Goal: Task Accomplishment & Management: Use online tool/utility

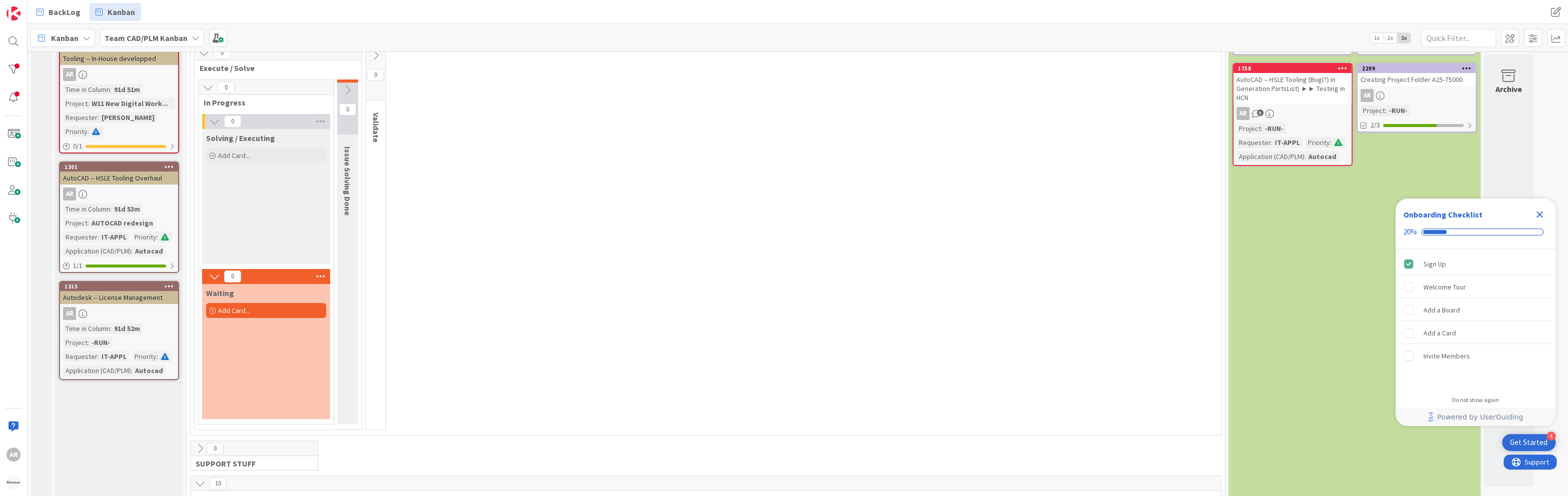
scroll to position [90, 0]
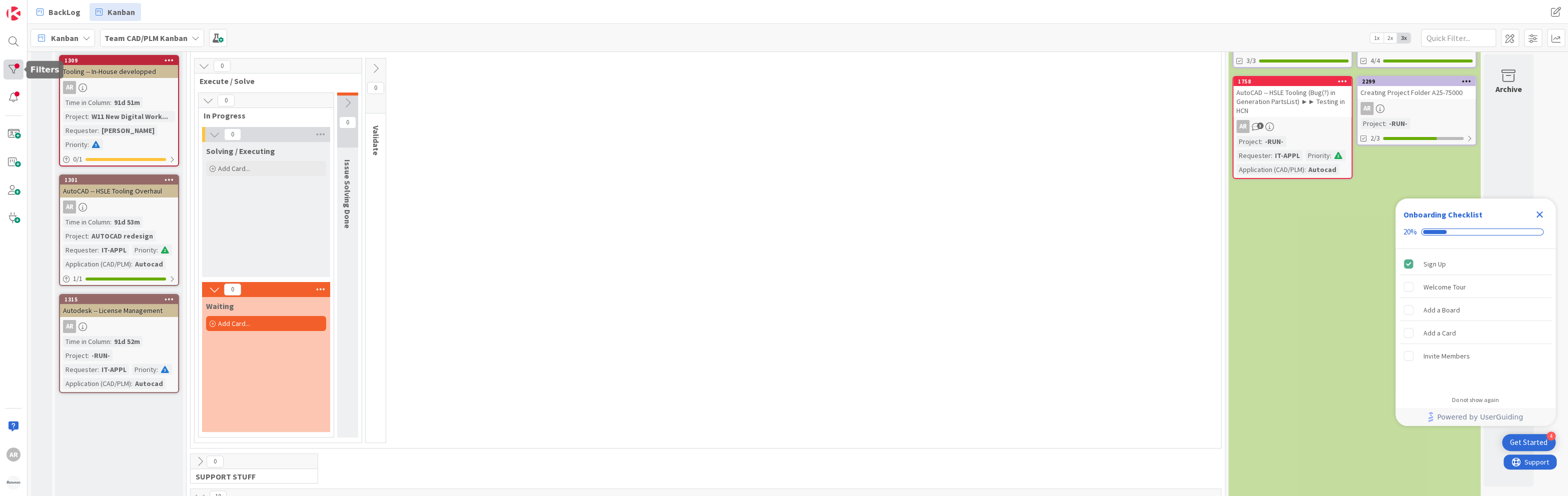
click at [12, 68] on div at bounding box center [13, 70] width 20 height 20
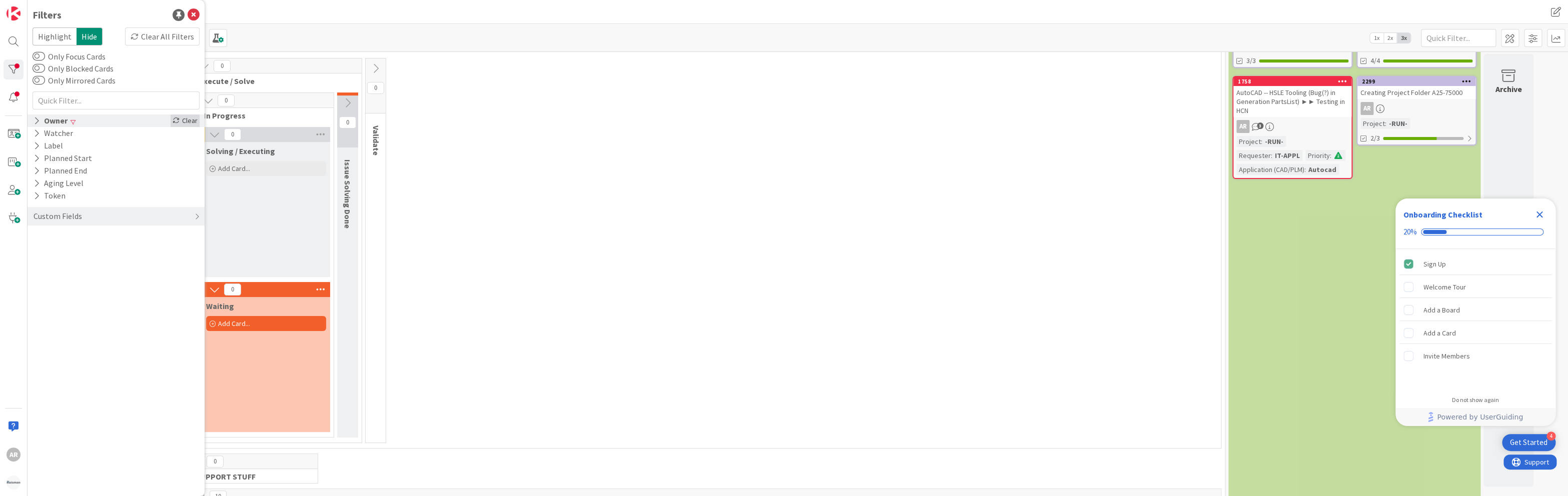
click at [188, 119] on div "Clear" at bounding box center [184, 120] width 29 height 12
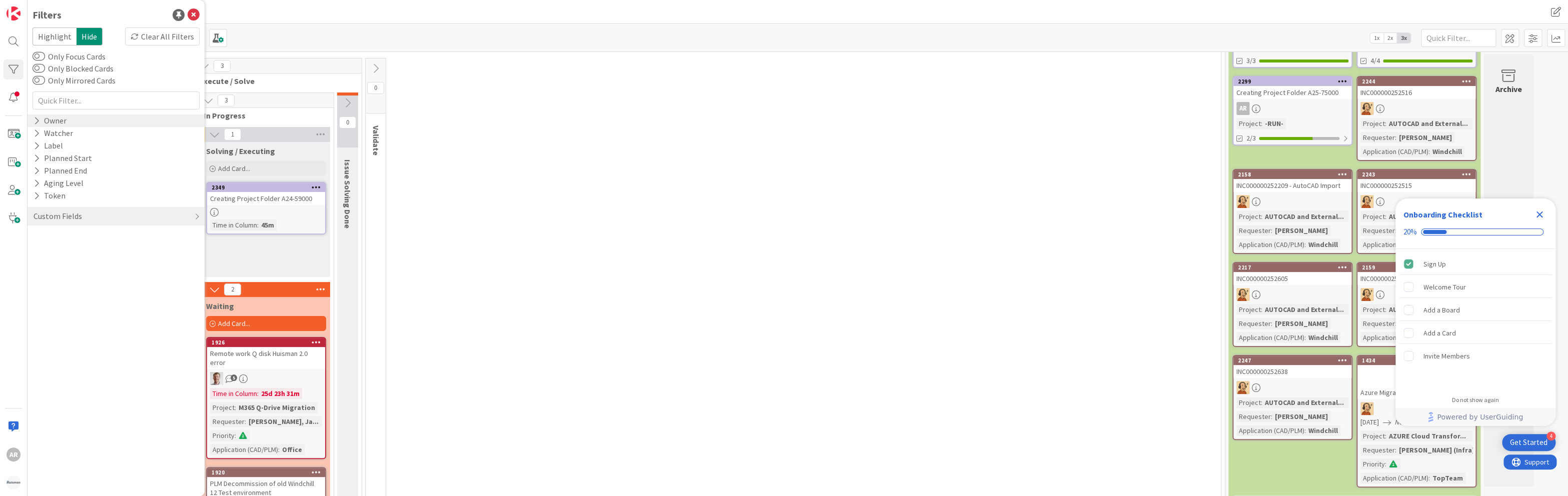
scroll to position [0, 0]
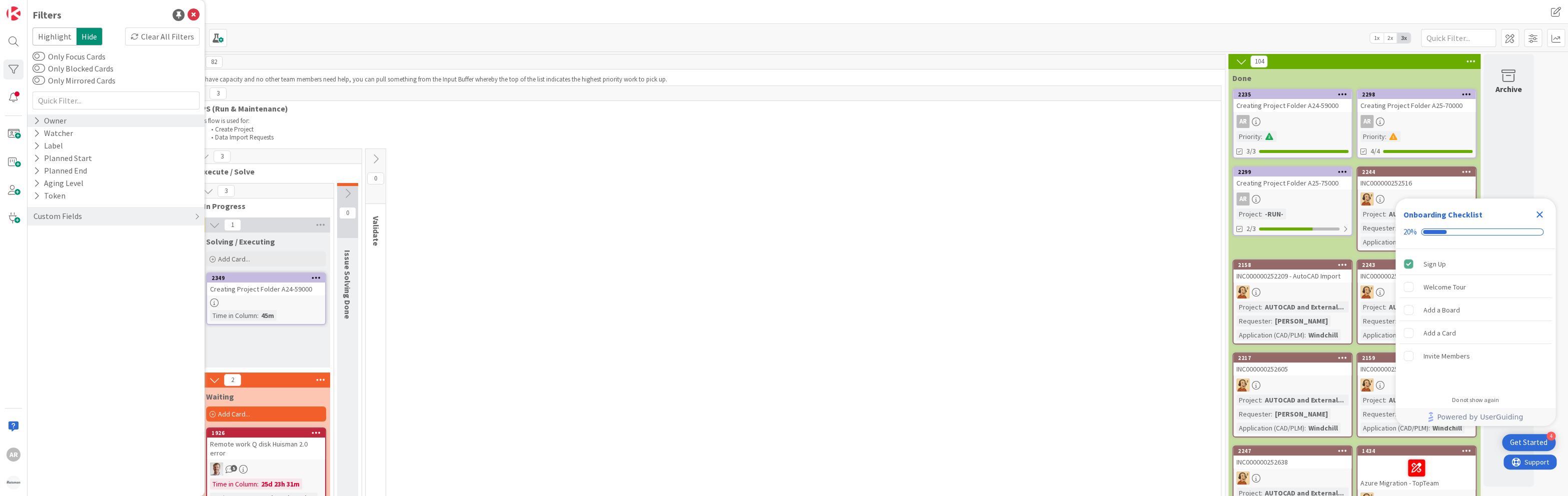
click at [314, 275] on icon at bounding box center [315, 277] width 9 height 7
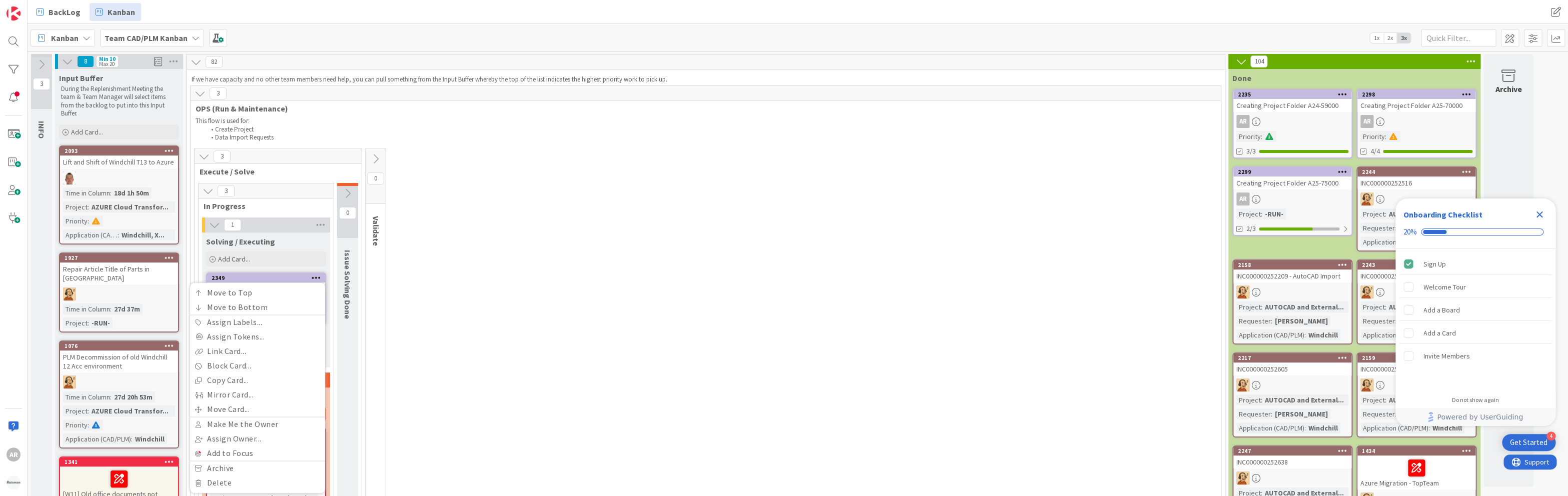
click at [314, 275] on icon at bounding box center [315, 277] width 9 height 7
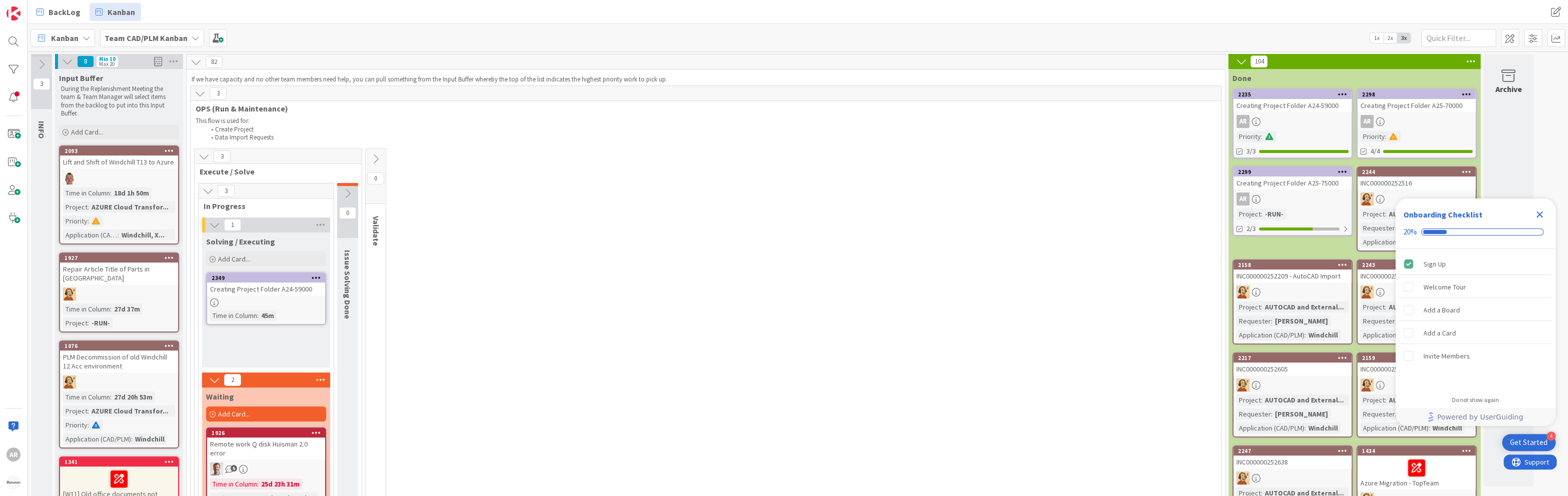
click at [259, 302] on div at bounding box center [266, 303] width 118 height 8
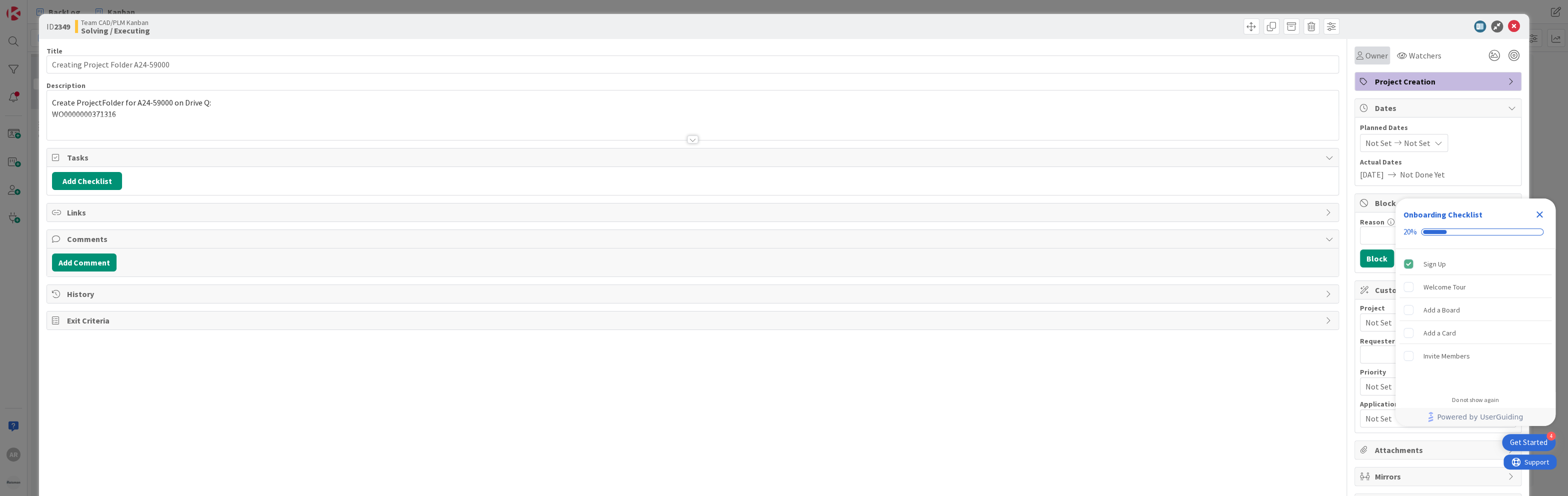
click at [1368, 56] on span "Owner" at bounding box center [1376, 56] width 22 height 12
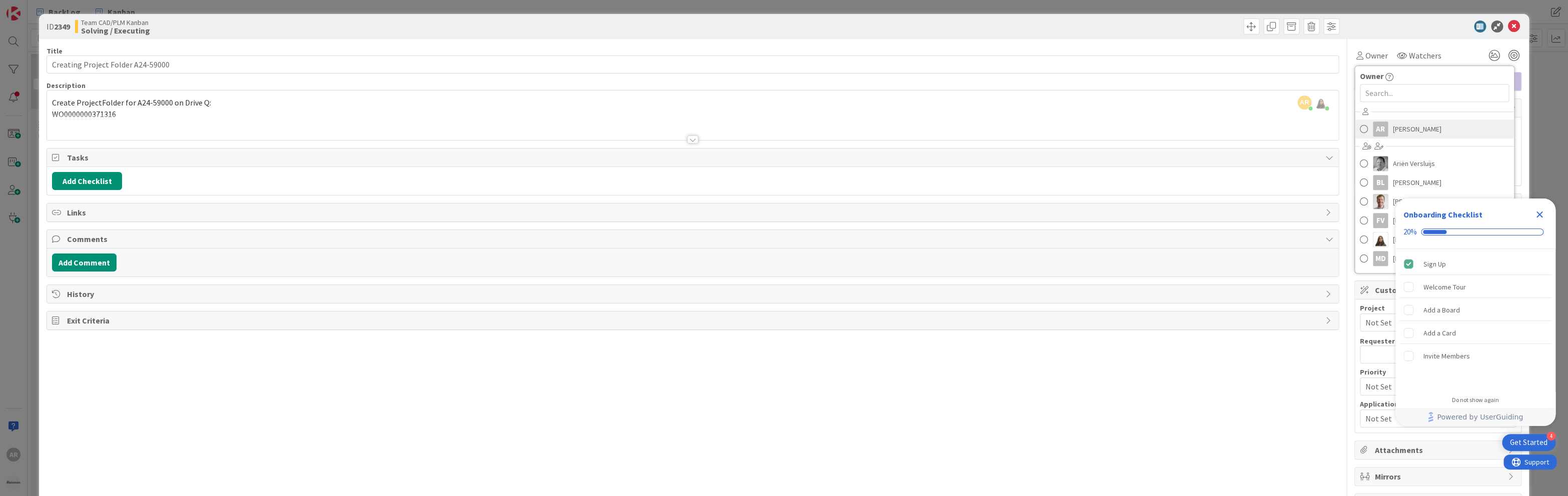
click at [1360, 129] on span at bounding box center [1364, 129] width 8 height 15
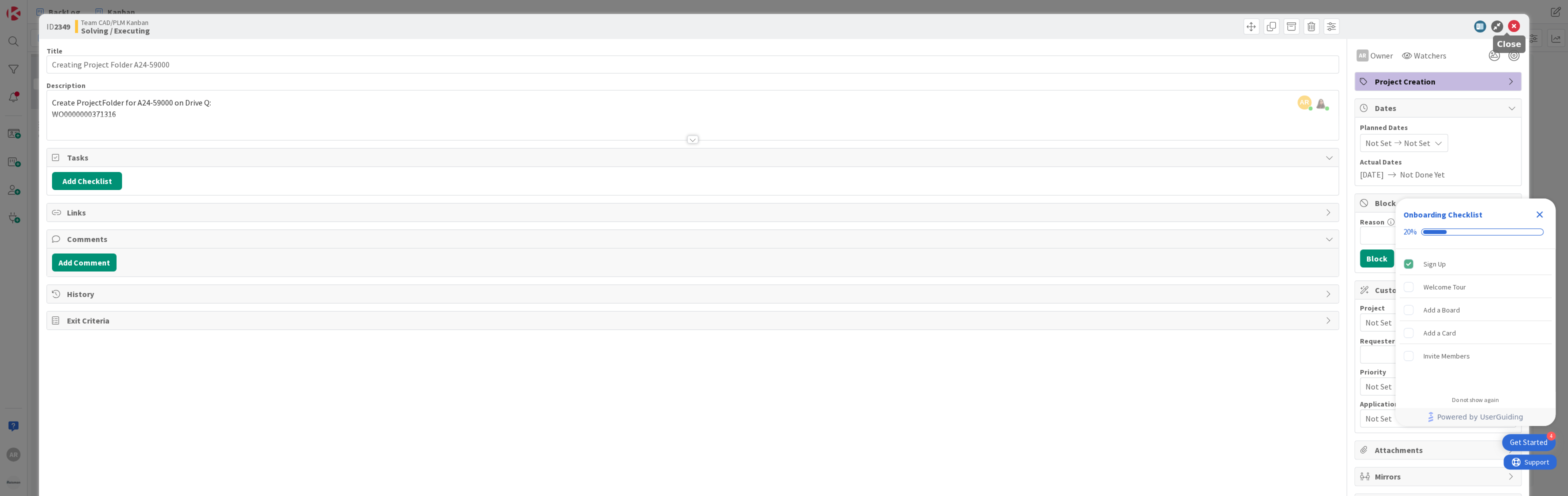
click at [1509, 27] on icon at bounding box center [1514, 27] width 12 height 12
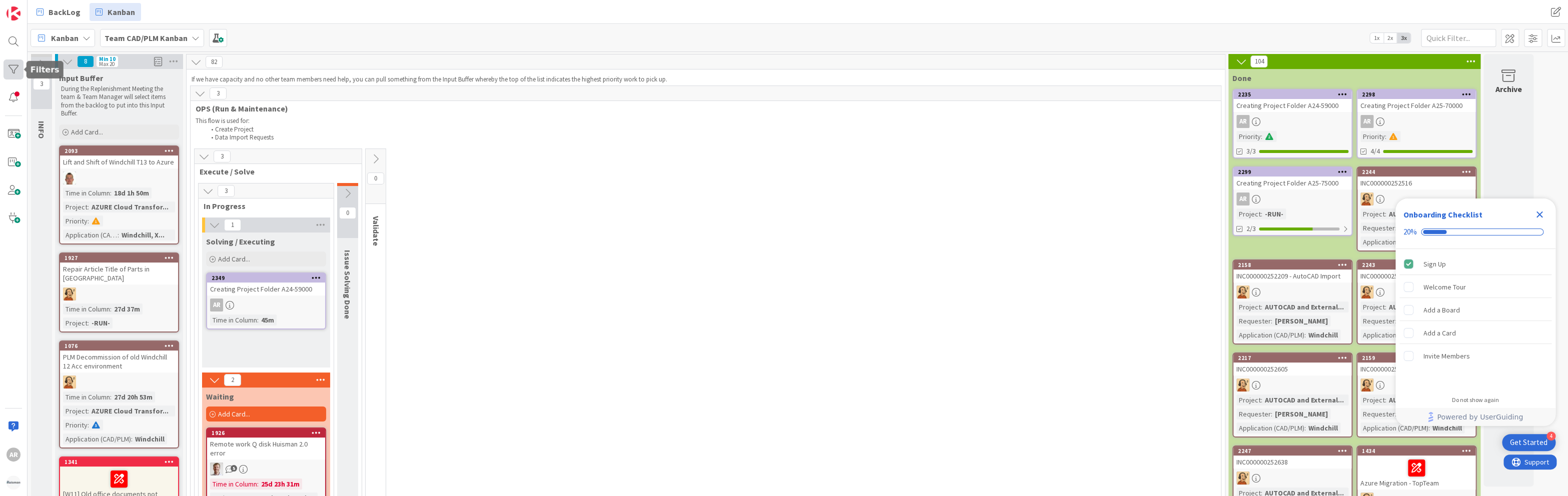
click at [12, 66] on div at bounding box center [13, 70] width 20 height 20
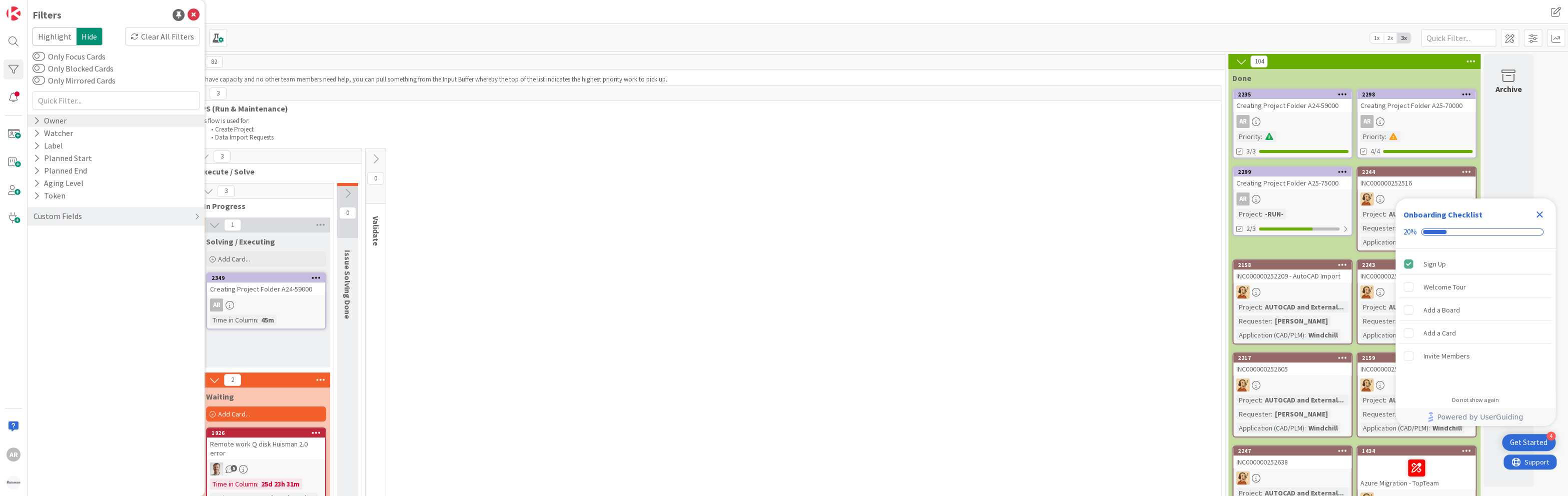
click at [55, 121] on div "Owner" at bounding box center [50, 120] width 35 height 12
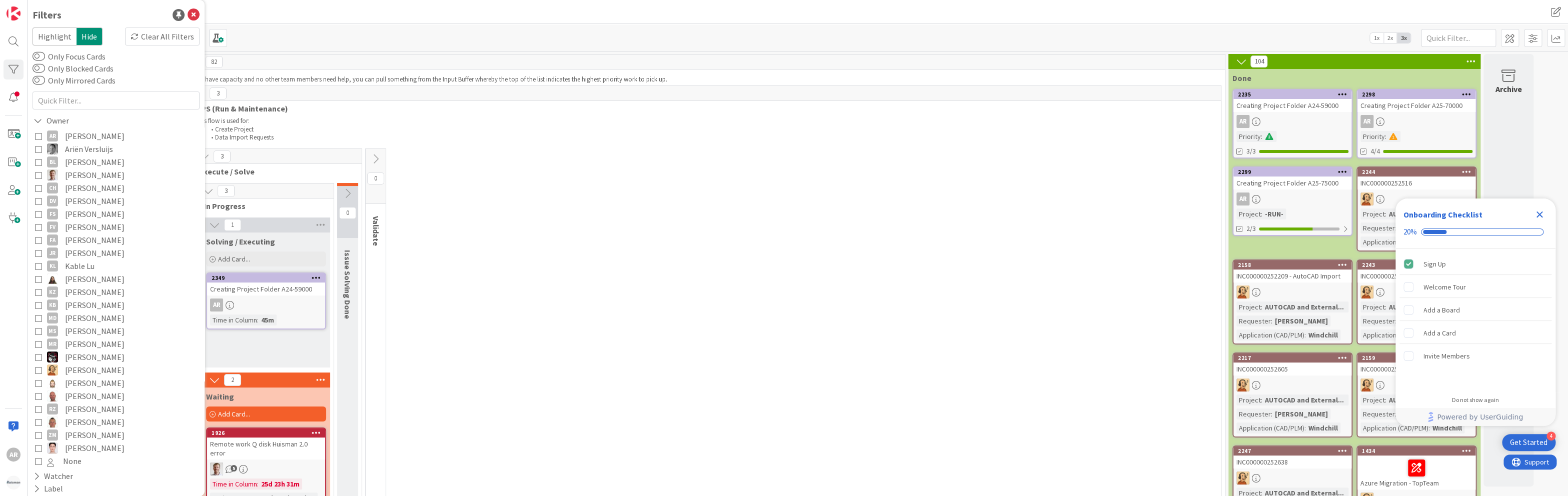
click at [36, 135] on icon at bounding box center [38, 136] width 7 height 7
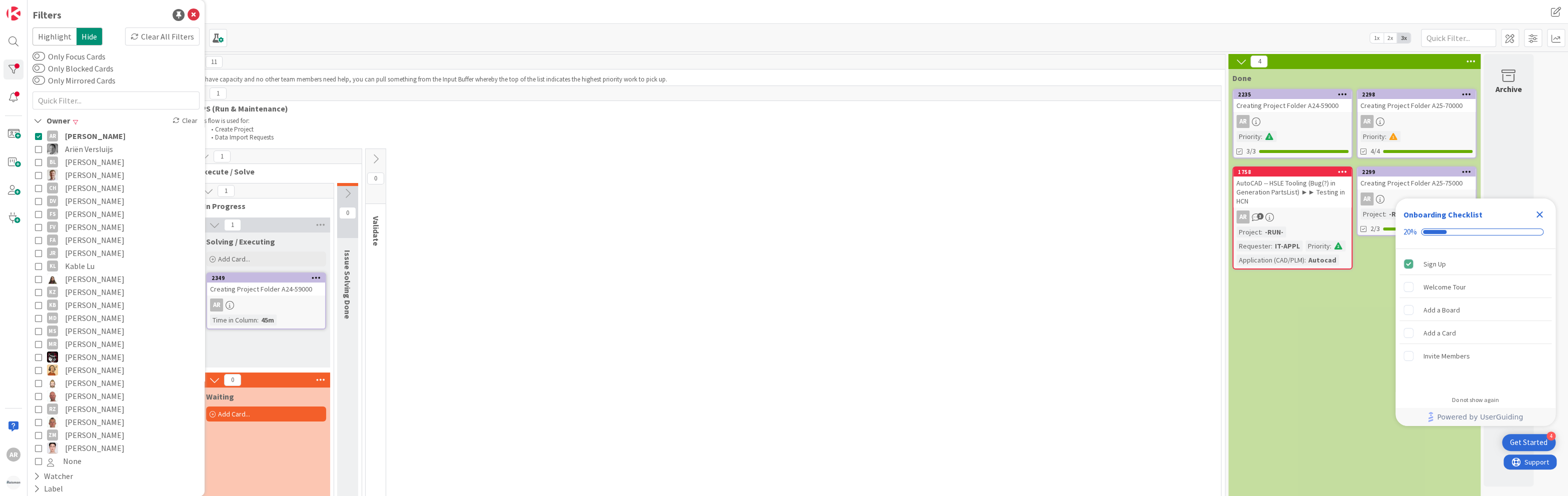
click at [1395, 184] on div "Creating Project Folder A25-75000" at bounding box center [1416, 183] width 118 height 13
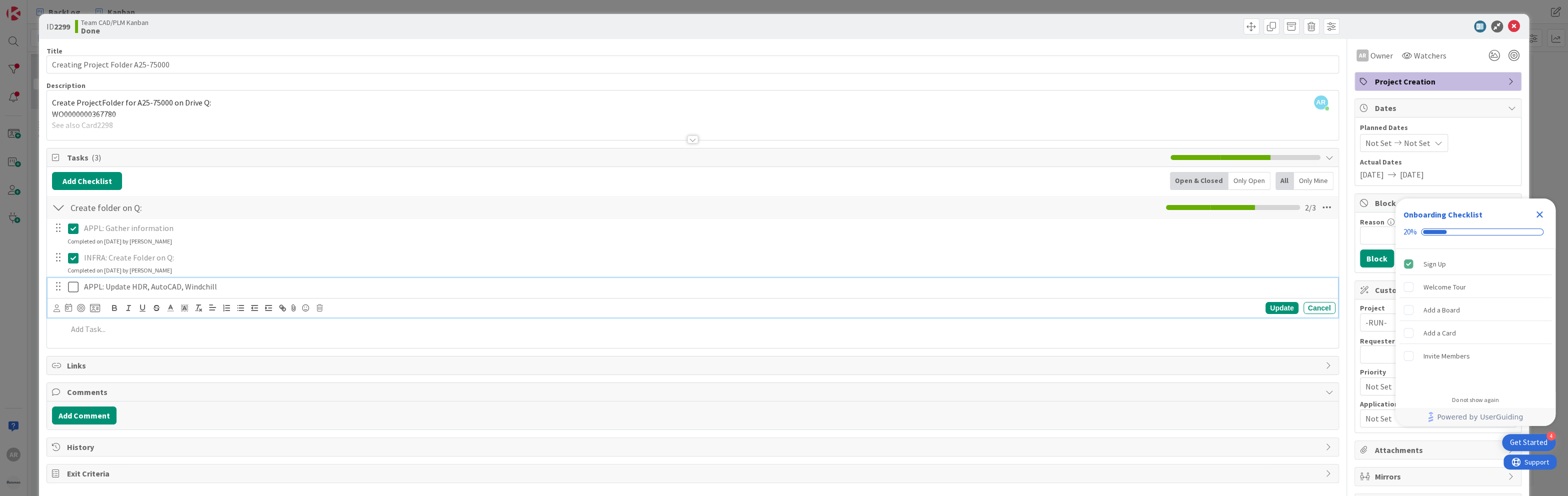
click at [72, 284] on icon at bounding box center [73, 287] width 11 height 12
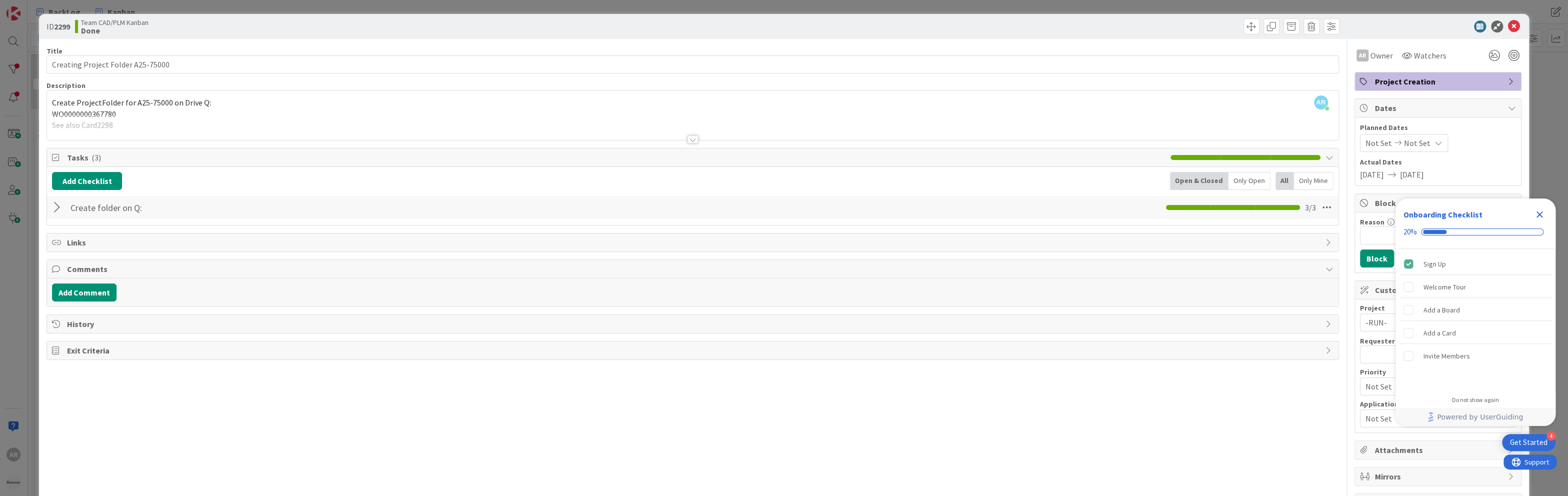
click at [60, 206] on div at bounding box center [59, 207] width 13 height 18
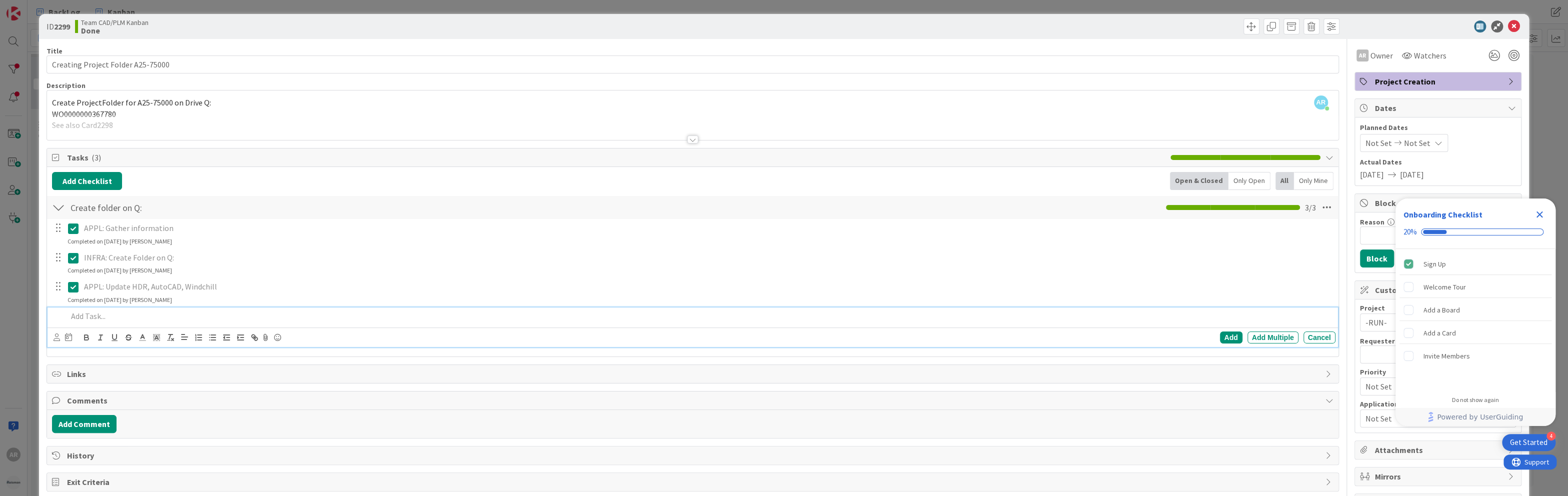
drag, startPoint x: 125, startPoint y: 316, endPoint x: 66, endPoint y: 228, distance: 105.9
click at [66, 229] on div "APPL: Gather information Update Cancel Completed on [DATE] by [PERSON_NAME] INF…" at bounding box center [692, 284] width 1281 height 131
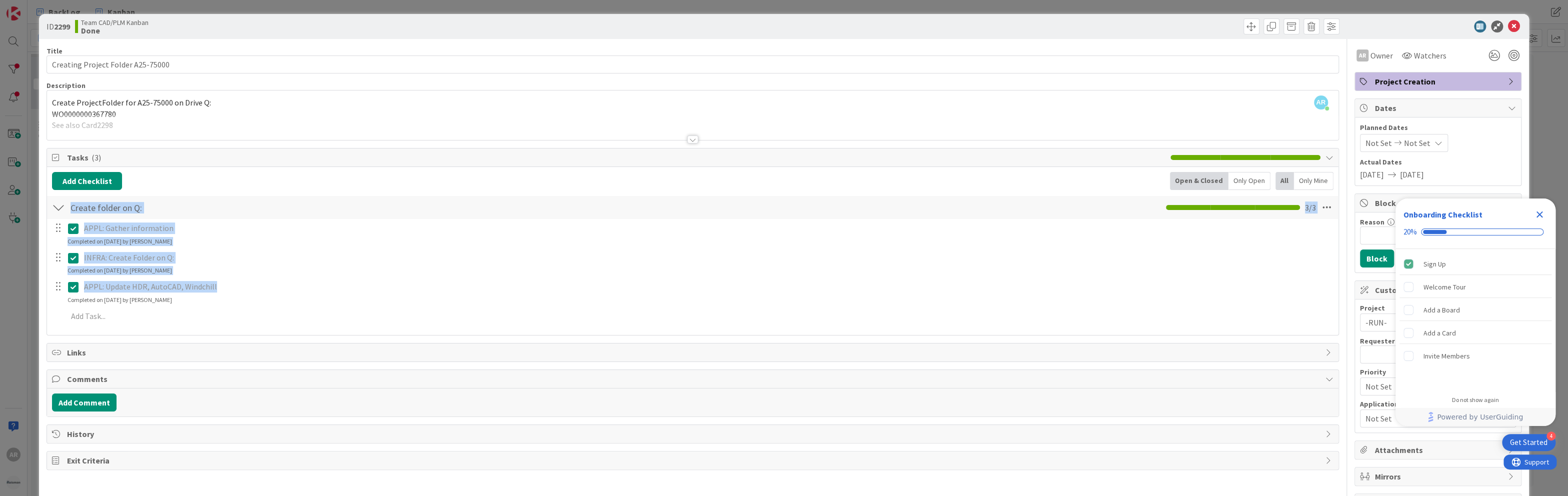
drag, startPoint x: 42, startPoint y: 204, endPoint x: 252, endPoint y: 292, distance: 227.7
click at [252, 292] on div "ID 2299 Team CAD/PLM Kanban Done Title 33 / 128 Creating Project Folder A25-750…" at bounding box center [784, 267] width 1490 height 506
copy div "Create folder on Q: Checklist Name 19 / 64 3 / 3 APPL: Gather information Updat…"
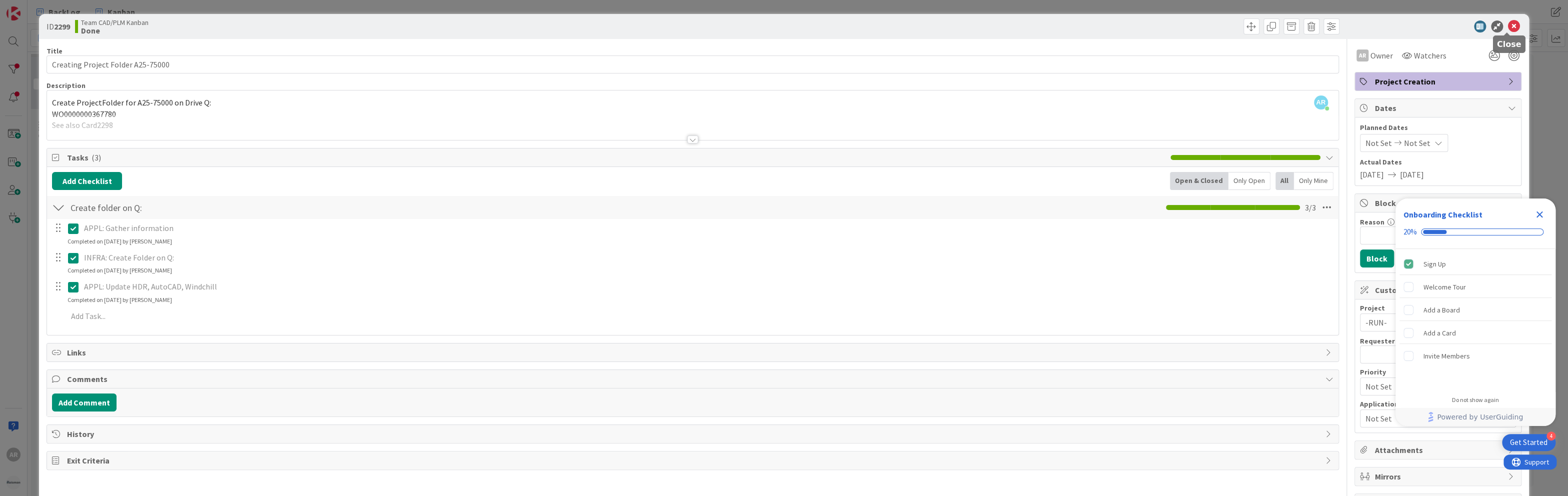
click at [1508, 26] on icon at bounding box center [1514, 27] width 12 height 12
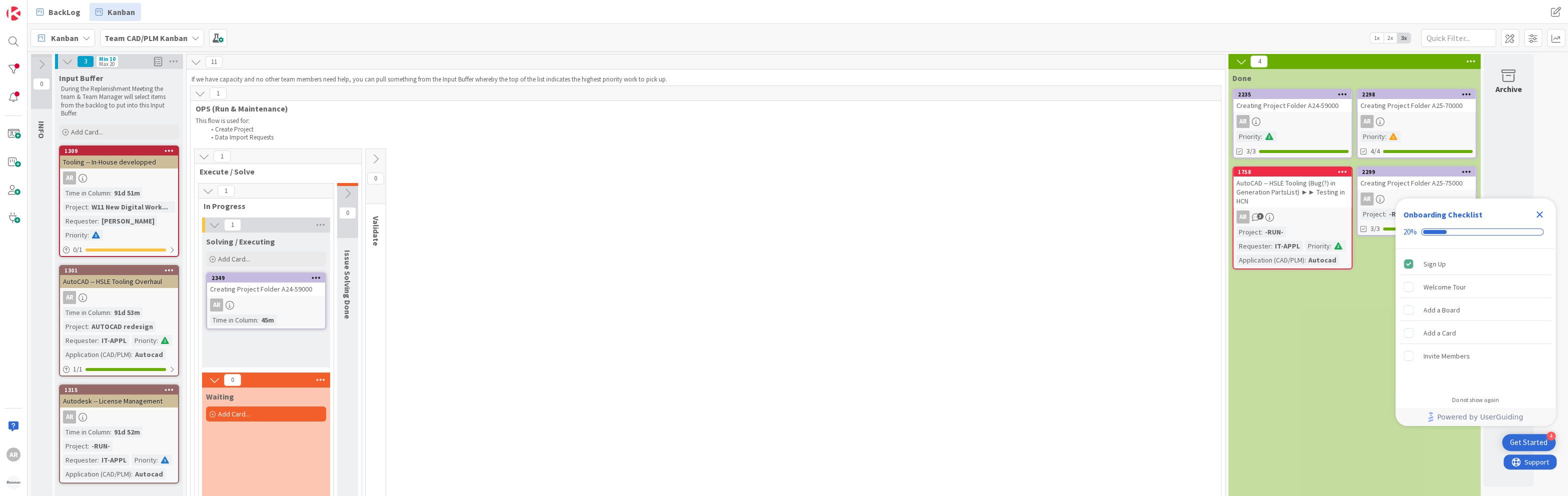
click at [296, 287] on div "Creating Project Folder A24-59000" at bounding box center [266, 289] width 118 height 13
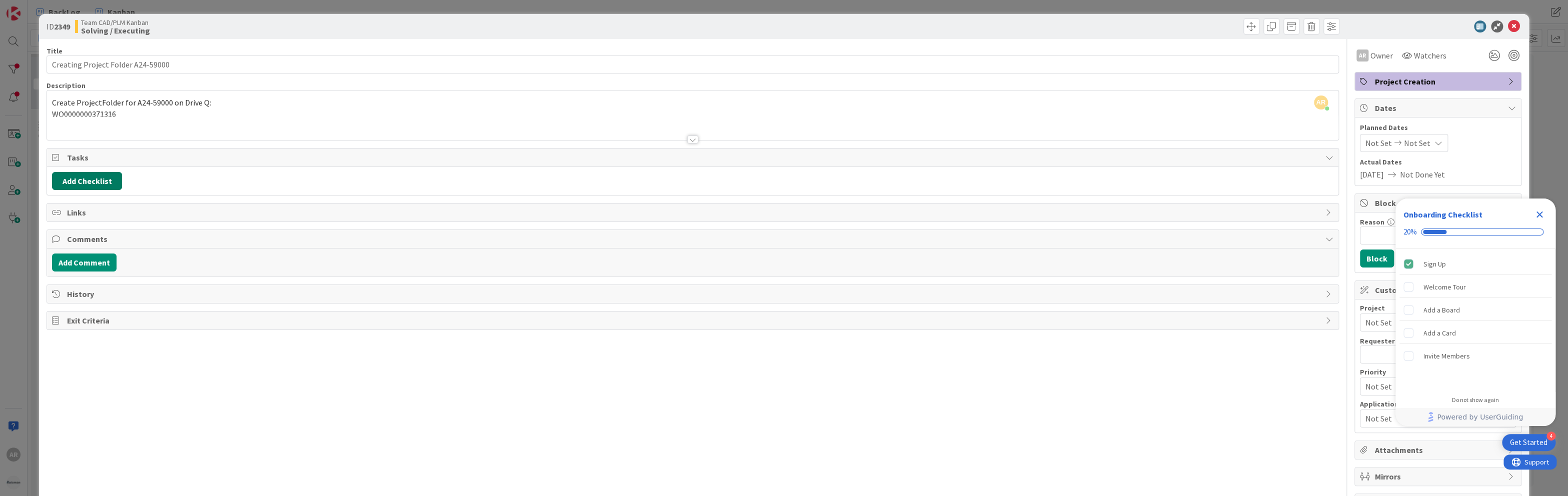
click at [87, 178] on button "Add Checklist" at bounding box center [87, 181] width 70 height 18
click at [87, 229] on input at bounding box center [134, 238] width 155 height 18
paste input "APPL: Gather information"
type input "APPL: Gather information"
click at [71, 257] on button "Add" at bounding box center [71, 252] width 27 height 18
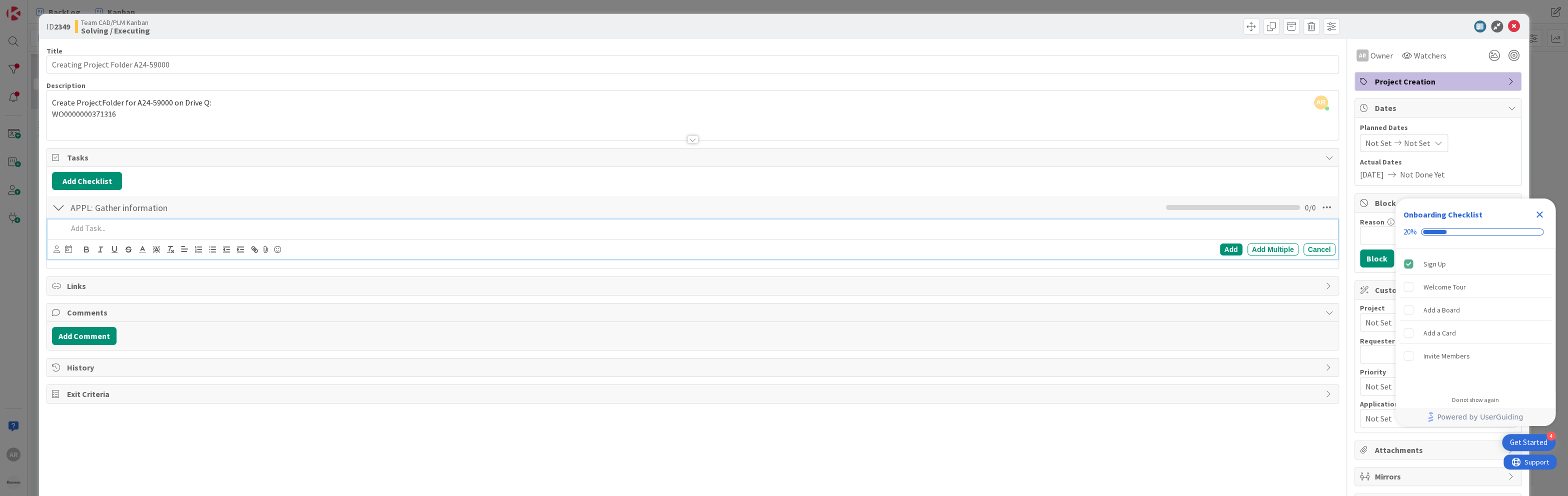
click at [115, 229] on p at bounding box center [699, 228] width 1263 height 12
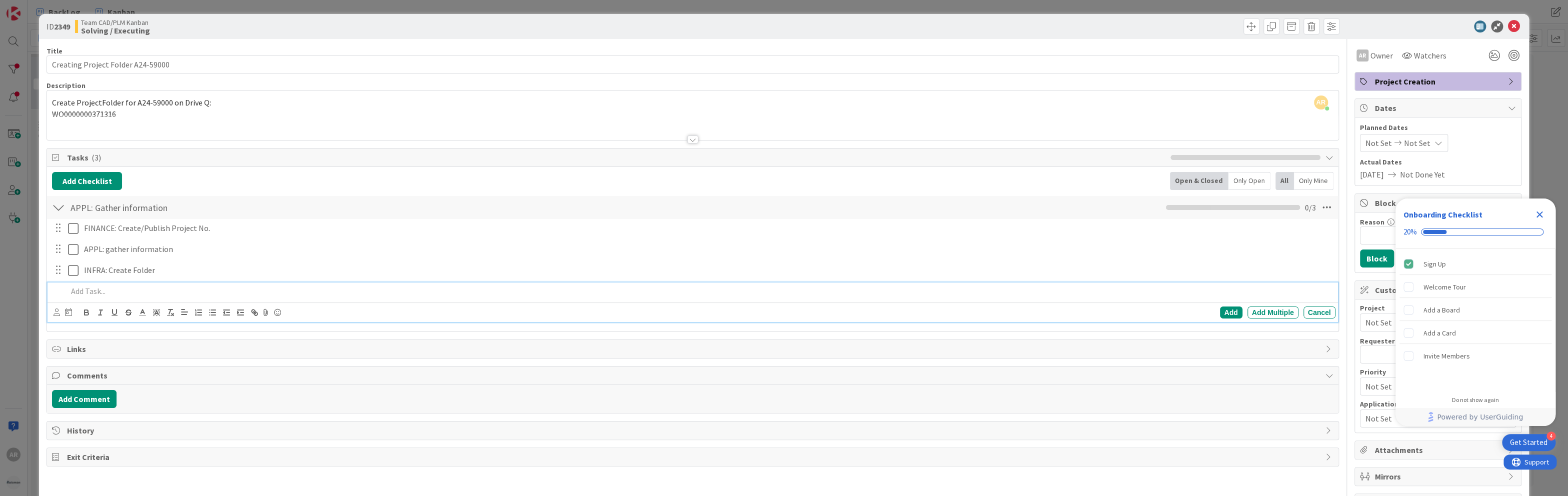
click at [103, 290] on p at bounding box center [699, 291] width 1263 height 12
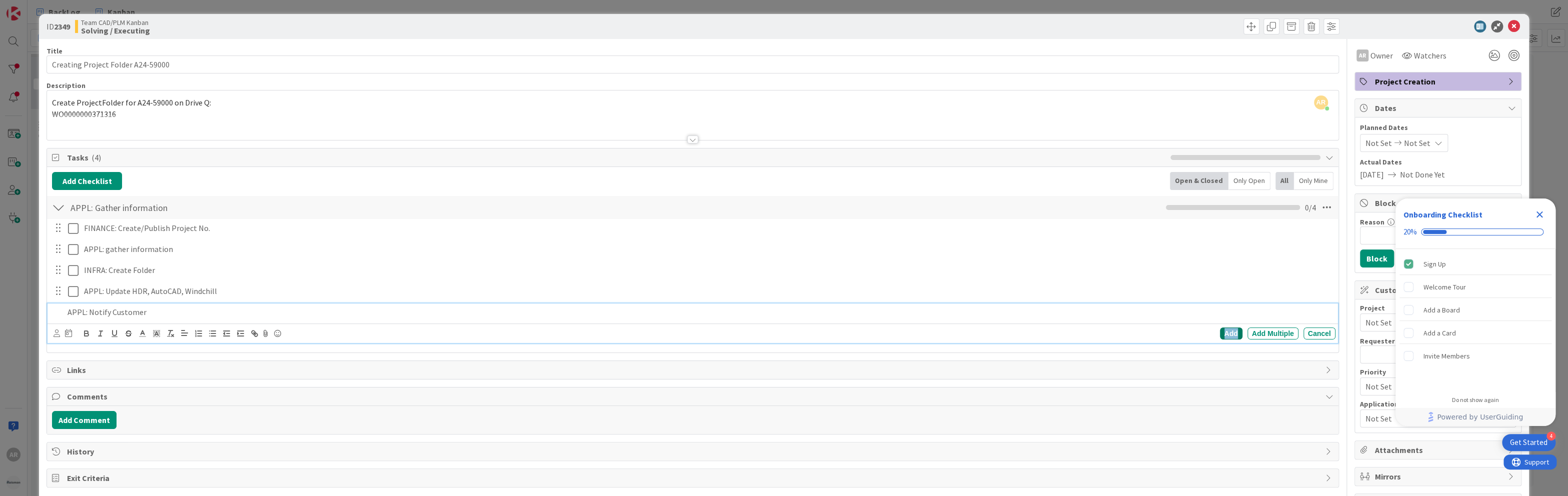
click at [1222, 330] on div "Add" at bounding box center [1231, 333] width 22 height 12
click at [1508, 27] on icon at bounding box center [1514, 27] width 12 height 12
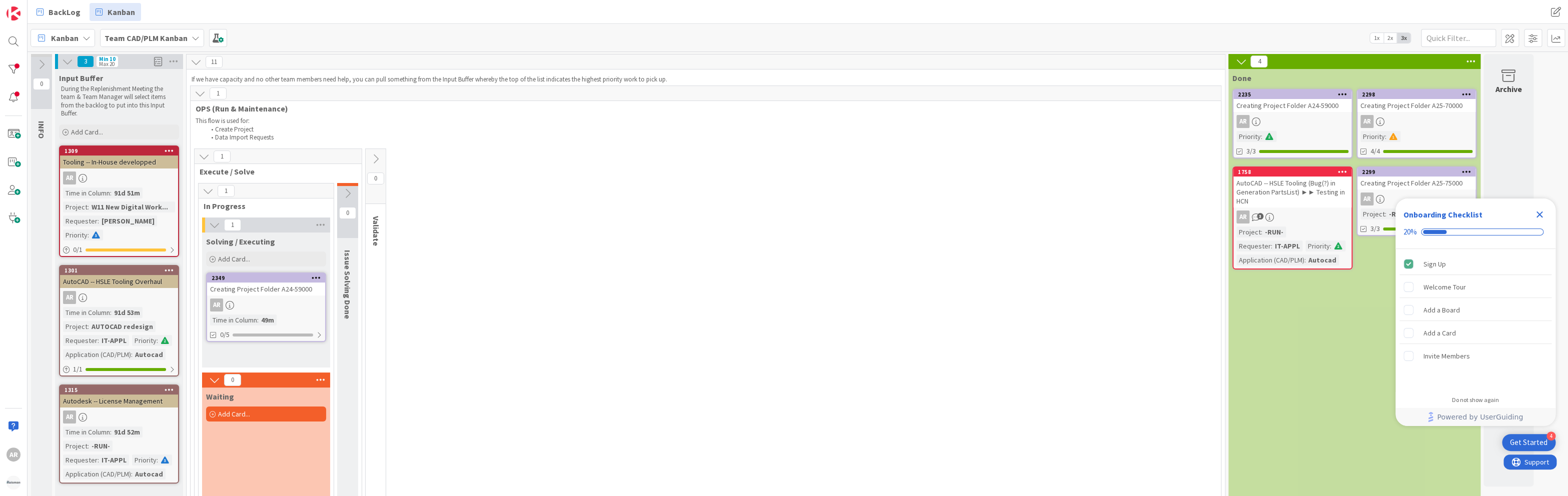
click at [1304, 106] on div "Creating Project Folder A24-59000" at bounding box center [1292, 105] width 118 height 13
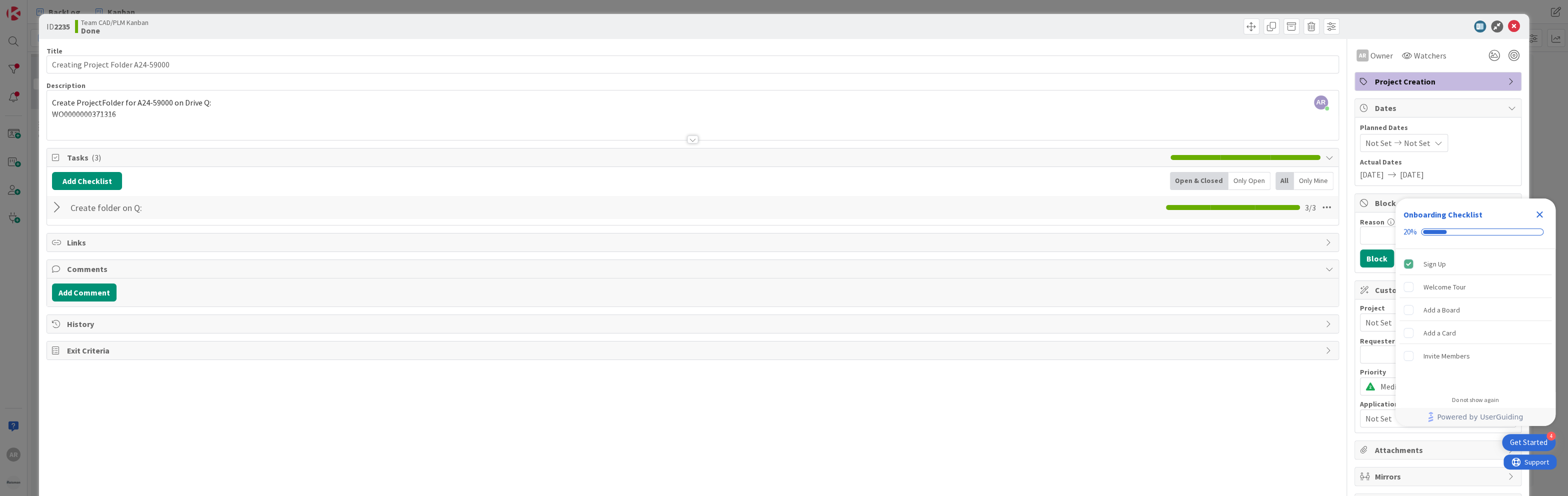
click at [58, 206] on div at bounding box center [59, 207] width 13 height 18
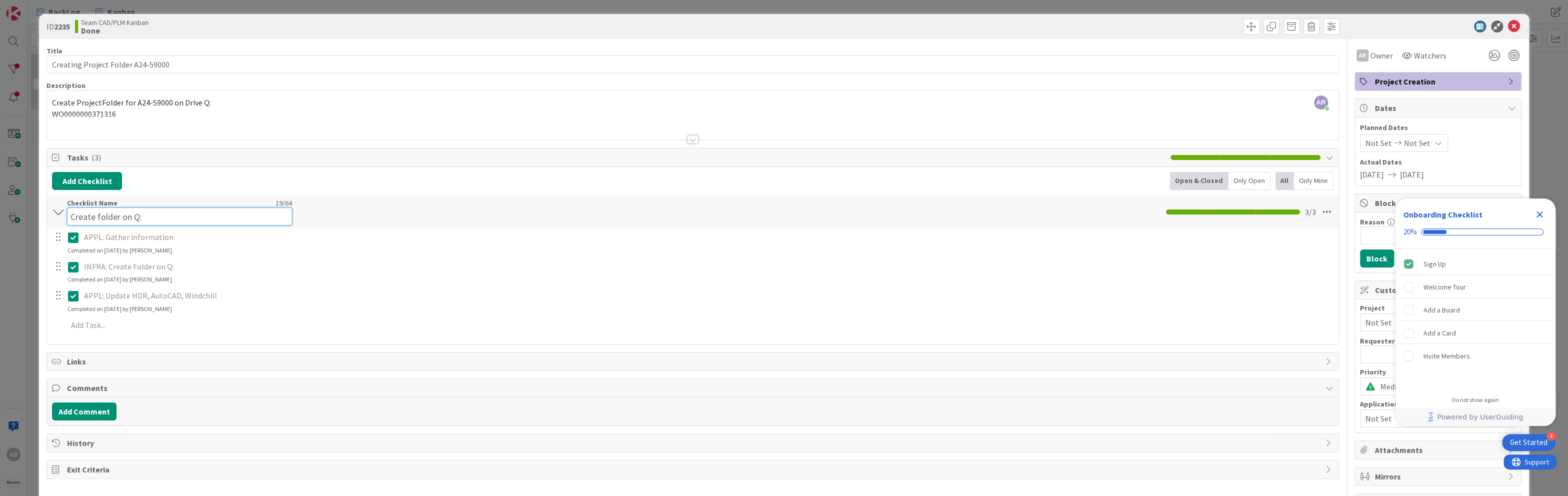
drag, startPoint x: 156, startPoint y: 209, endPoint x: 71, endPoint y: 211, distance: 85.0
click at [71, 211] on input "Create folder on Q:" at bounding box center [179, 216] width 225 height 18
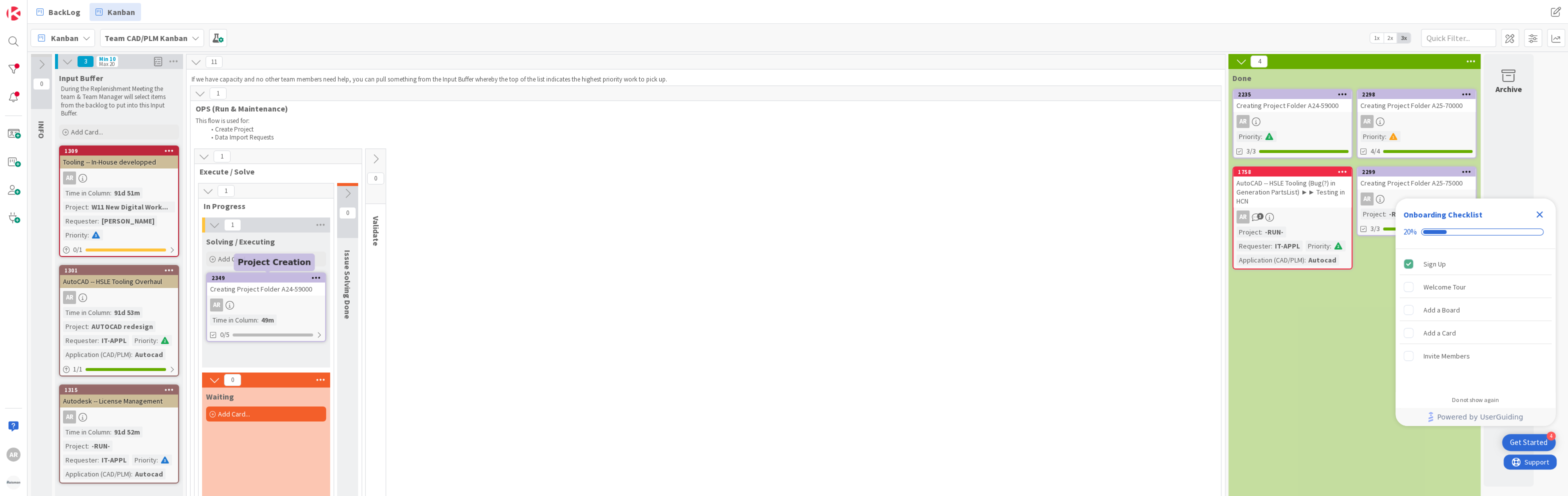
click at [271, 279] on div "2349" at bounding box center [268, 278] width 114 height 7
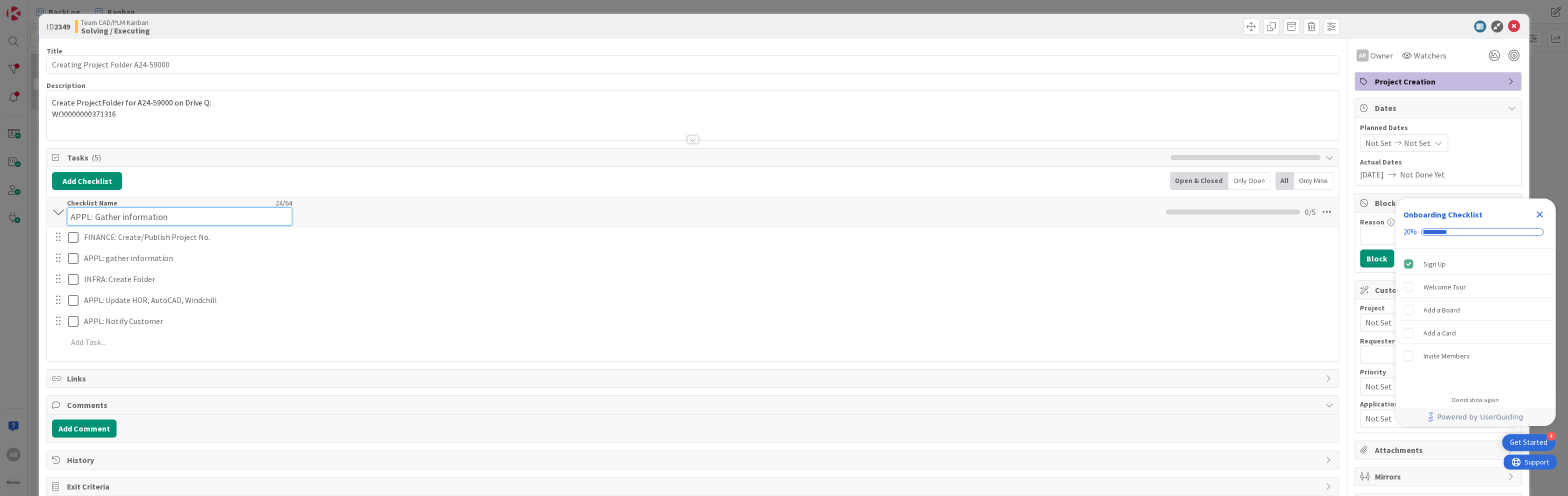
click at [120, 208] on input "APPL: Gather information" at bounding box center [179, 216] width 225 height 18
drag, startPoint x: 149, startPoint y: 215, endPoint x: 62, endPoint y: 215, distance: 87.0
click at [62, 215] on div "APPL: Gather information Checklist Name 24 / 64 APPL: Gather information 0 / 5" at bounding box center [692, 212] width 1291 height 32
paste input "Create folder on Q:"
type input "Create folder on Q:"
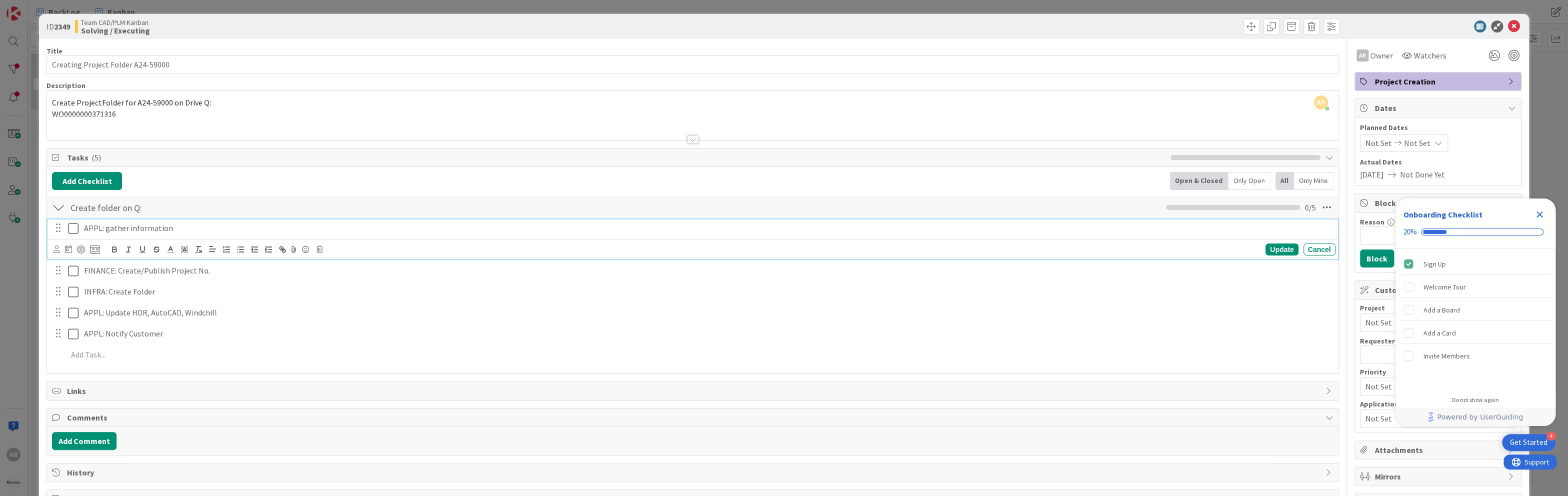
click at [173, 226] on p "APPL: gather information" at bounding box center [707, 228] width 1248 height 12
click at [198, 225] on p "APPL: gather information (Parts" at bounding box center [707, 228] width 1248 height 12
copy p "APPL: gather information (Part 1)"
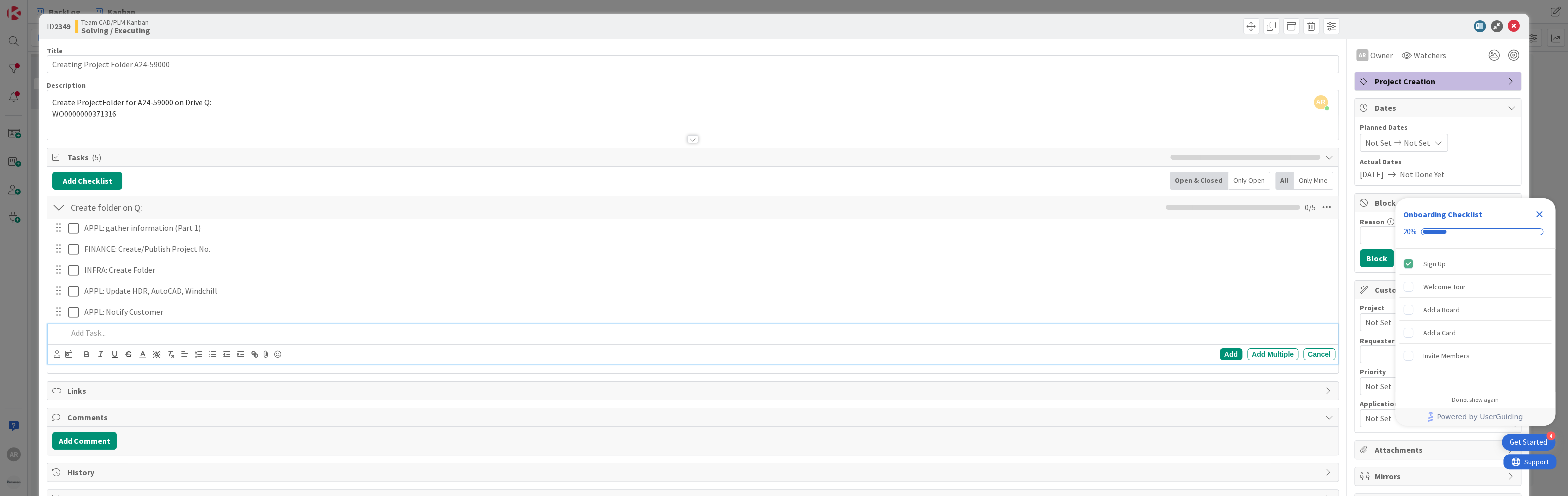
click at [89, 333] on p at bounding box center [699, 333] width 1263 height 12
paste div
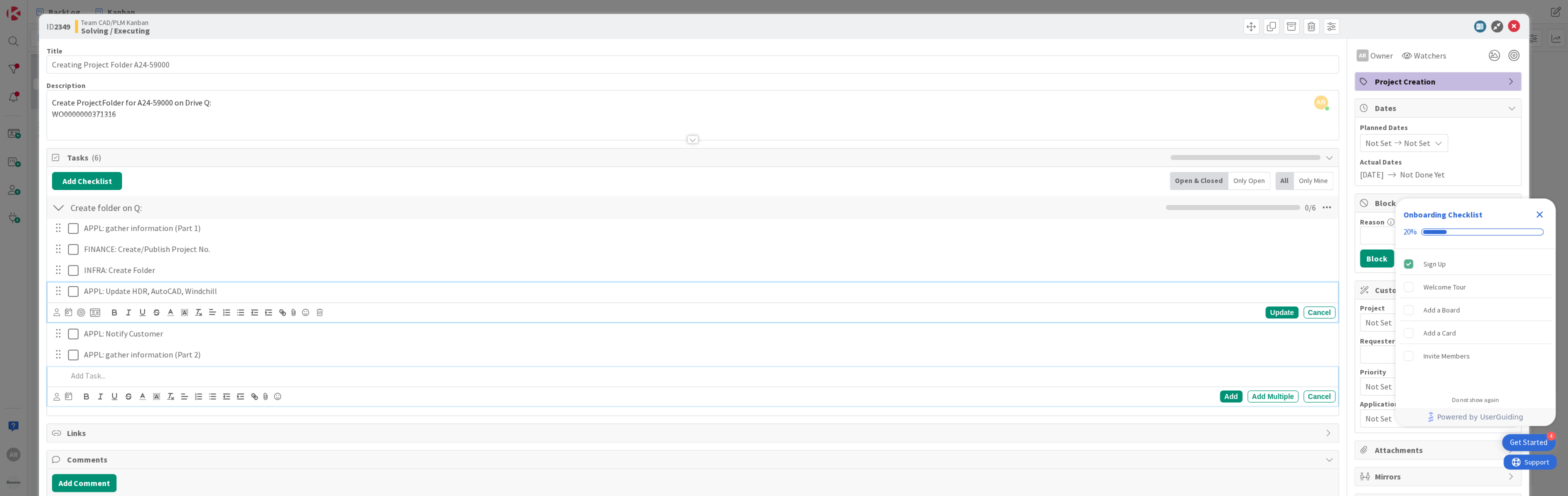
click at [235, 293] on p "APPL: Update HDR, AutoCAD, Windchill" at bounding box center [707, 291] width 1248 height 12
click at [165, 180] on div "Add Checklist Open & Closed Only Open All Only Mine" at bounding box center [692, 181] width 1281 height 18
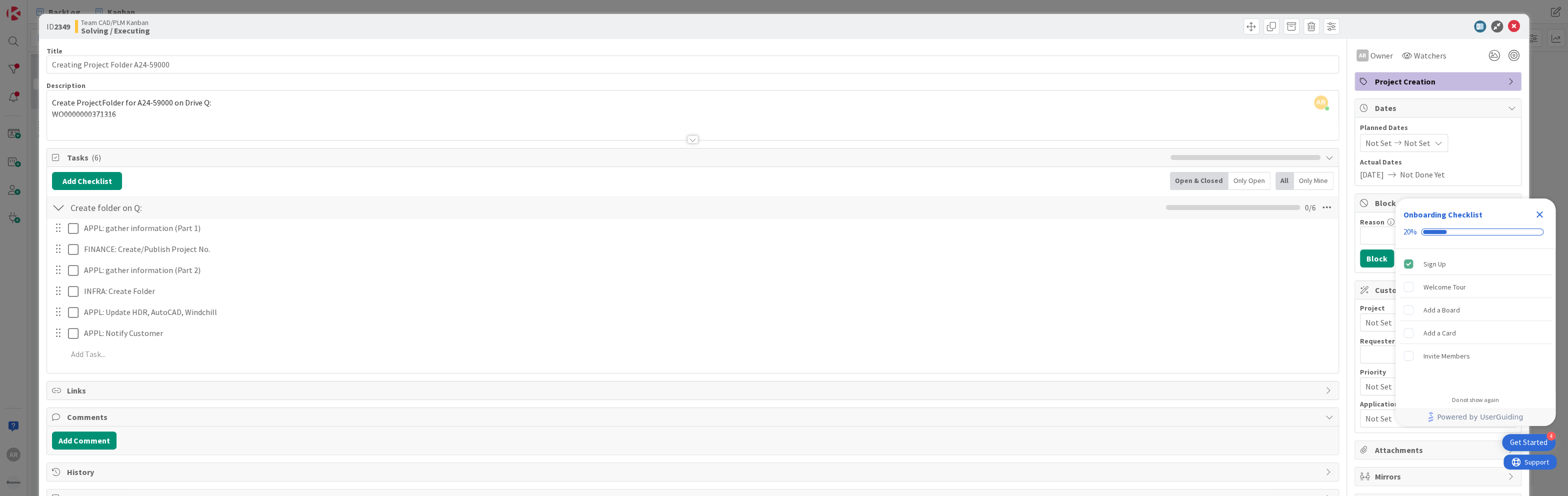
drag, startPoint x: 139, startPoint y: 100, endPoint x: 261, endPoint y: 100, distance: 122.0
click at [140, 100] on div "AR [PERSON_NAME] just joined Create ProjectFolder for A24-59000 on Drive Q: WO0…" at bounding box center [692, 115] width 1291 height 50
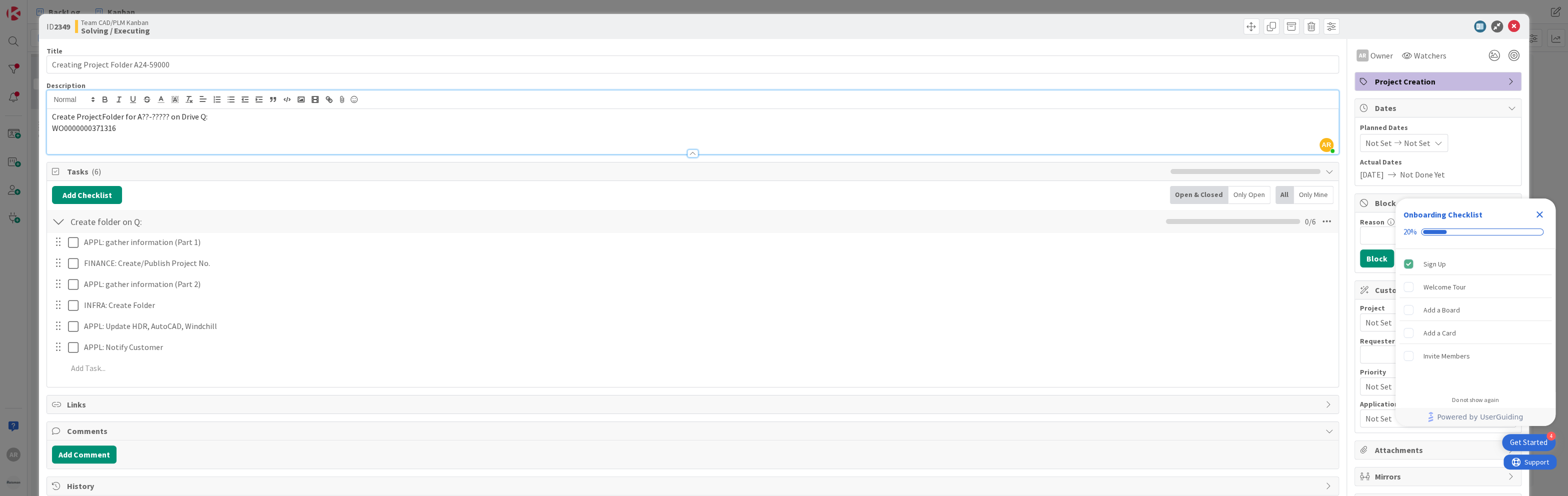
click at [80, 130] on span "WO0000000371316" at bounding box center [84, 128] width 64 height 10
drag, startPoint x: 80, startPoint y: 130, endPoint x: 96, endPoint y: 130, distance: 16.0
click at [80, 130] on span "WO0000000371316" at bounding box center [84, 128] width 64 height 10
click at [1508, 25] on icon at bounding box center [1514, 27] width 12 height 12
